Goal: Task Accomplishment & Management: Manage account settings

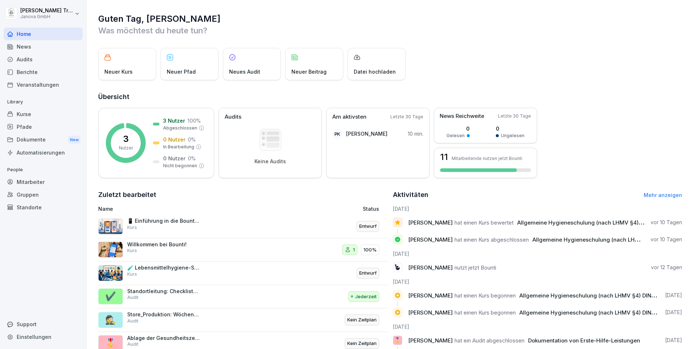
click at [27, 60] on div "Audits" at bounding box center [43, 59] width 79 height 13
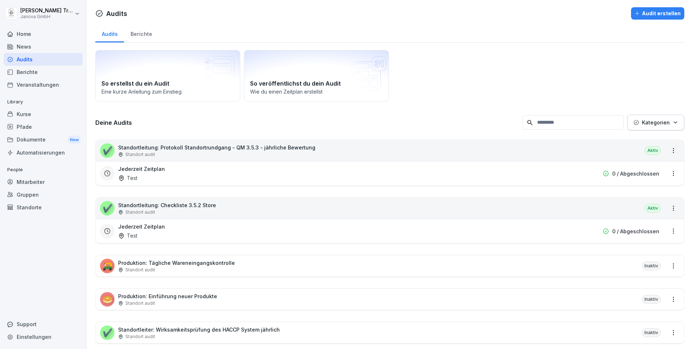
click at [28, 112] on div "Kurse" at bounding box center [43, 114] width 79 height 13
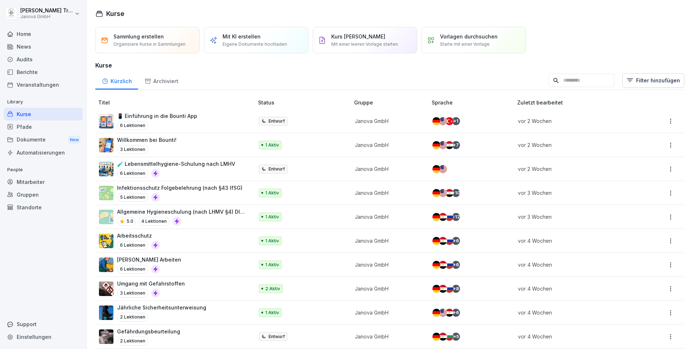
click at [205, 165] on p "🧪 Lebensmittelhygiene-Schulung nach LMHV" at bounding box center [176, 164] width 118 height 8
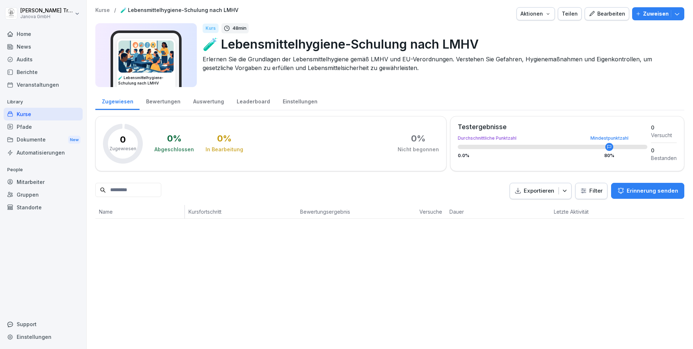
click at [674, 12] on icon "button" at bounding box center [677, 13] width 7 height 7
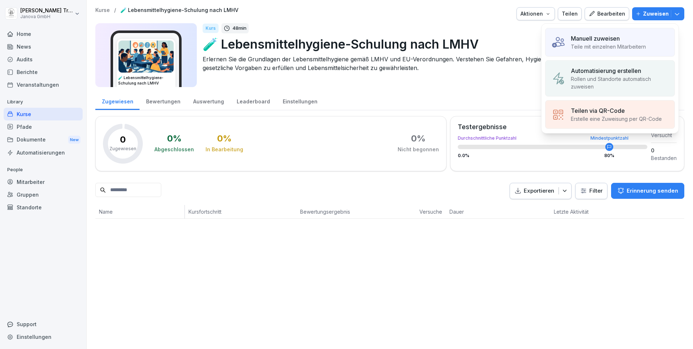
click at [620, 47] on p "Teile mit einzelnen Mitarbeitern" at bounding box center [608, 47] width 75 height 8
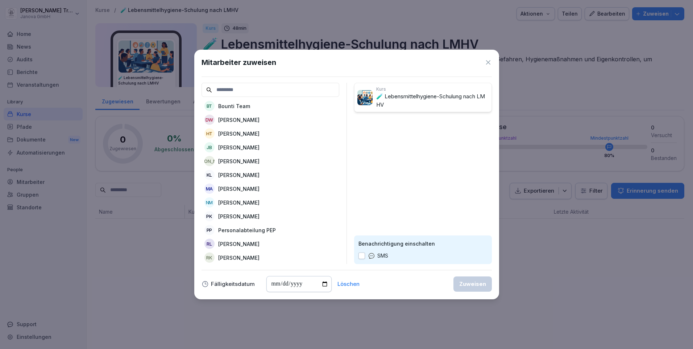
scroll to position [20, 0]
click at [249, 212] on p "[PERSON_NAME]" at bounding box center [238, 216] width 41 height 8
click at [323, 284] on input "date" at bounding box center [299, 284] width 65 height 16
type input "**********"
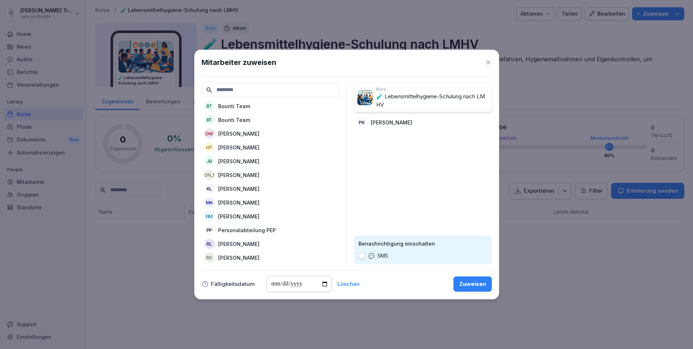
click at [474, 286] on div "Zuweisen" at bounding box center [472, 284] width 27 height 8
